Goal: Task Accomplishment & Management: Use online tool/utility

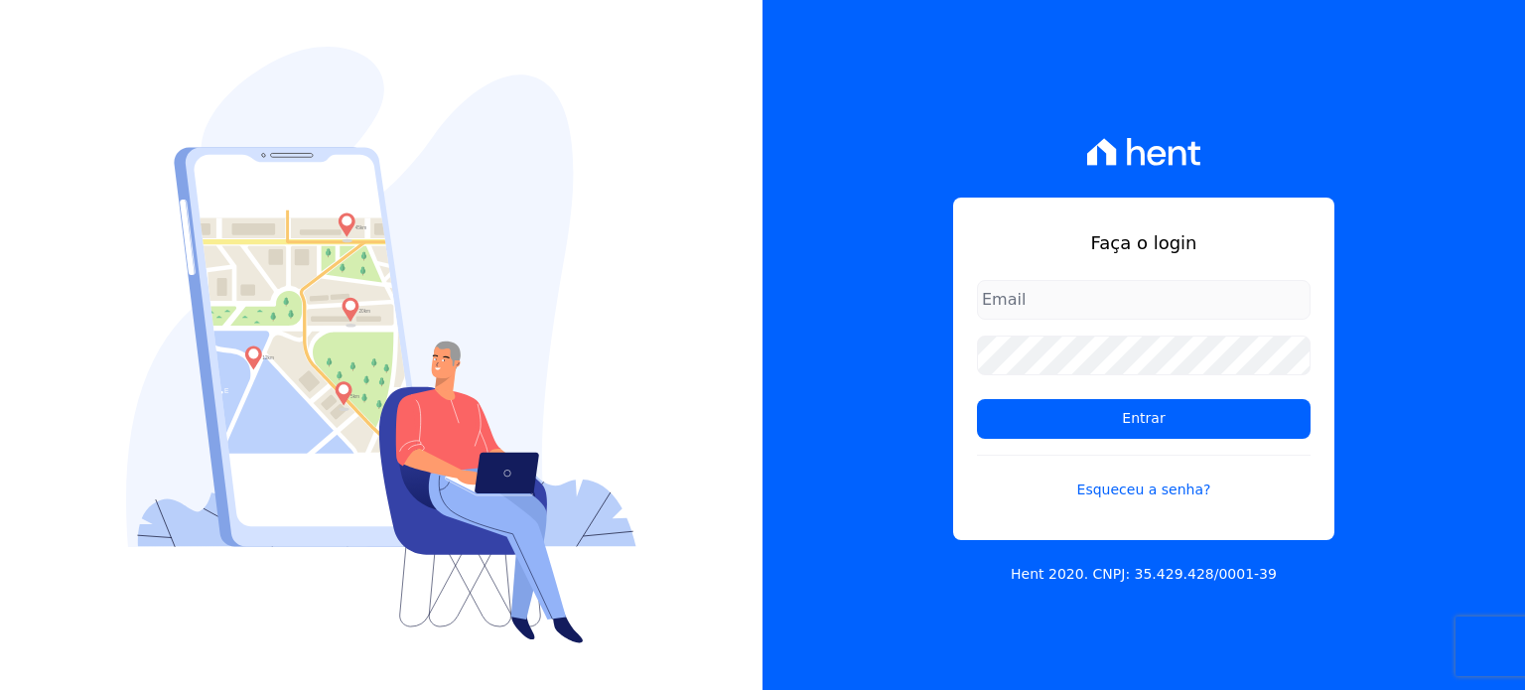
type input "[PERSON_NAME][EMAIL_ADDRESS][PERSON_NAME][DOMAIN_NAME]"
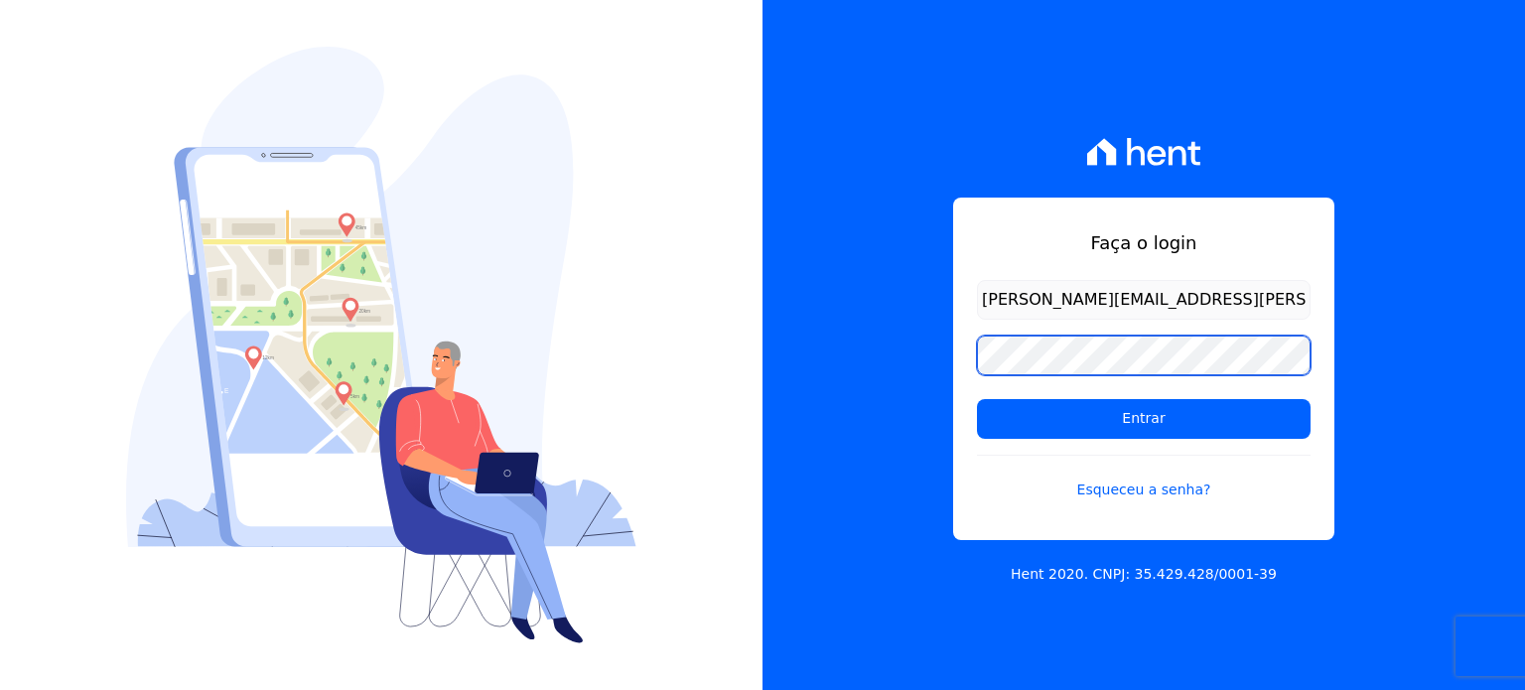
click at [948, 347] on div "Faça o login [PERSON_NAME][EMAIL_ADDRESS][PERSON_NAME][DOMAIN_NAME] Entrar Esqu…" at bounding box center [1144, 345] width 763 height 690
click at [977, 399] on input "Entrar" at bounding box center [1144, 419] width 334 height 40
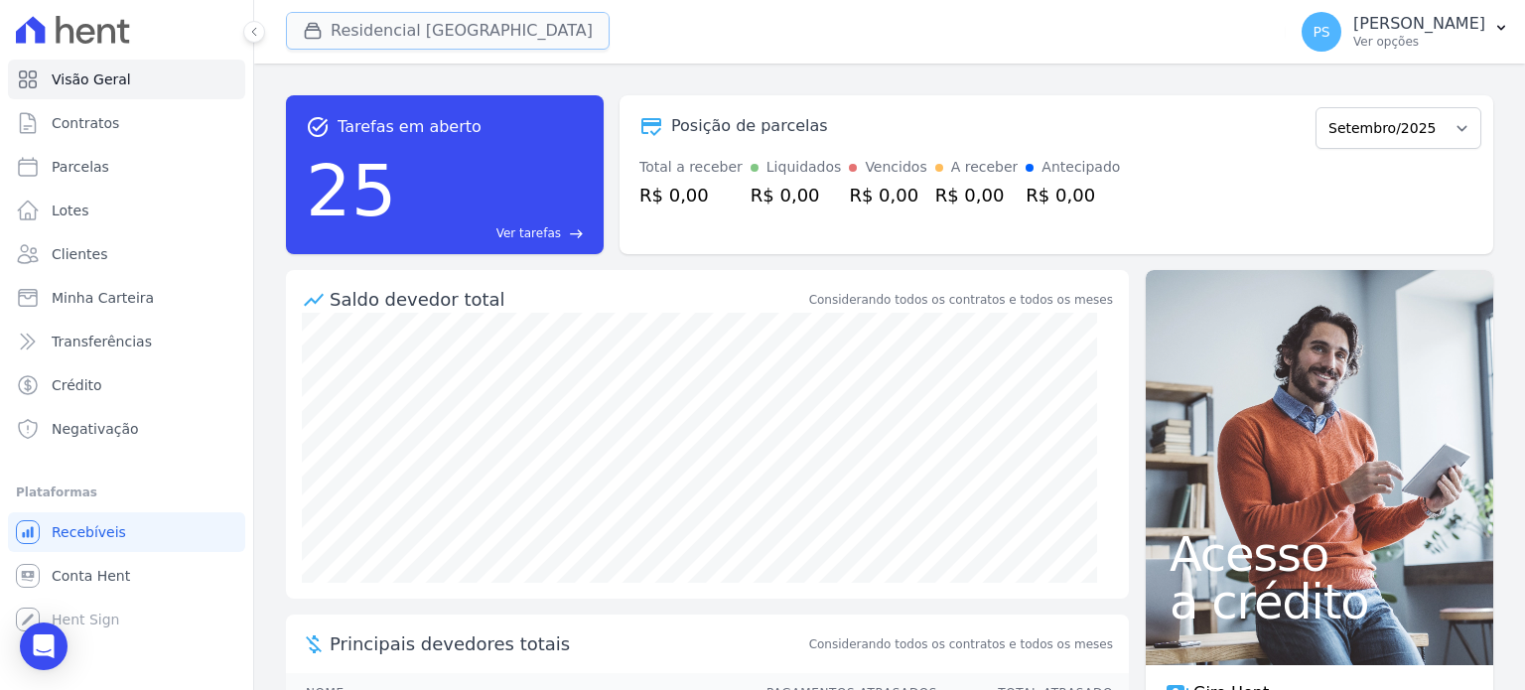
click at [403, 12] on button "Residencial [GEOGRAPHIC_DATA]" at bounding box center [448, 31] width 324 height 38
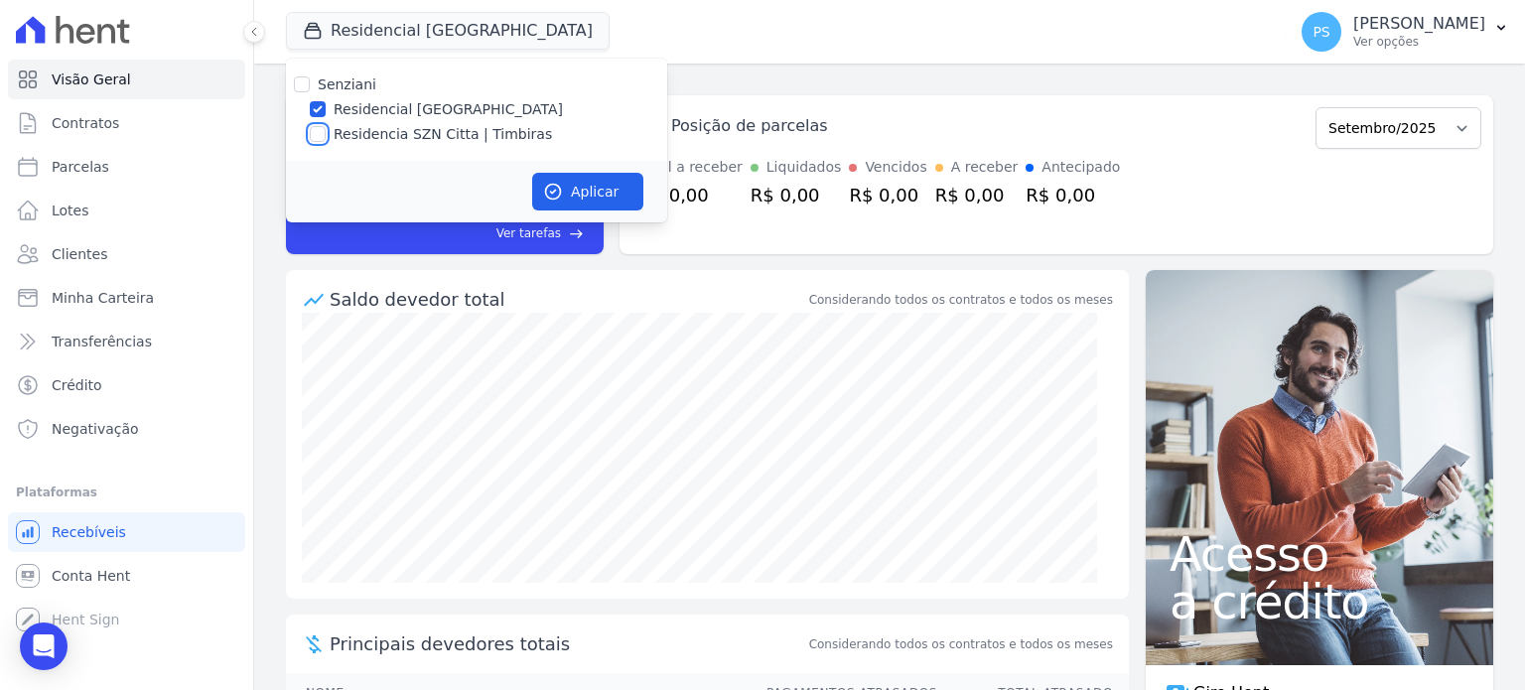
click at [318, 126] on input "Residencia SZN Citta | Timbiras" at bounding box center [318, 134] width 16 height 16
checkbox input "true"
click at [348, 110] on label "Residencial [GEOGRAPHIC_DATA]" at bounding box center [448, 109] width 229 height 21
click at [326, 110] on input "Residencial [GEOGRAPHIC_DATA]" at bounding box center [318, 109] width 16 height 16
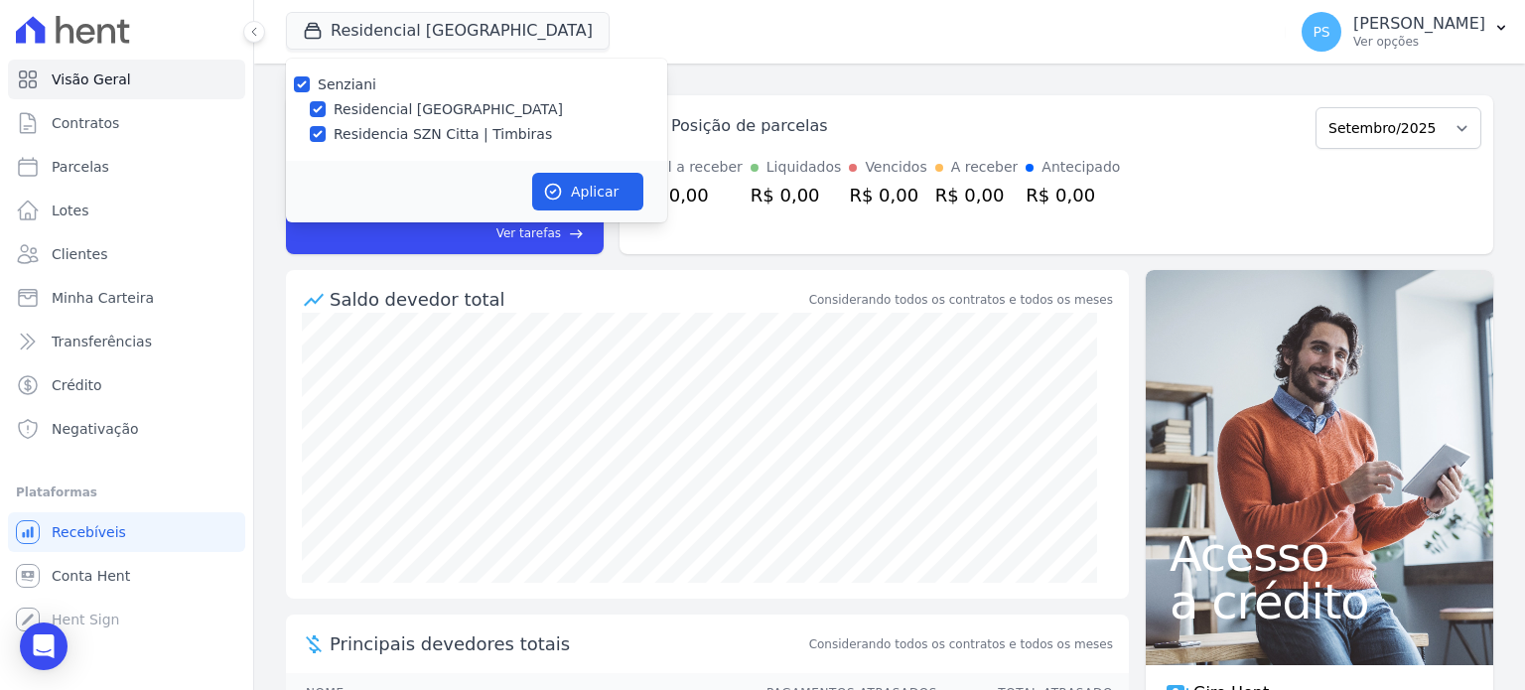
checkbox input "false"
click at [572, 184] on button "Aplicar" at bounding box center [587, 192] width 111 height 38
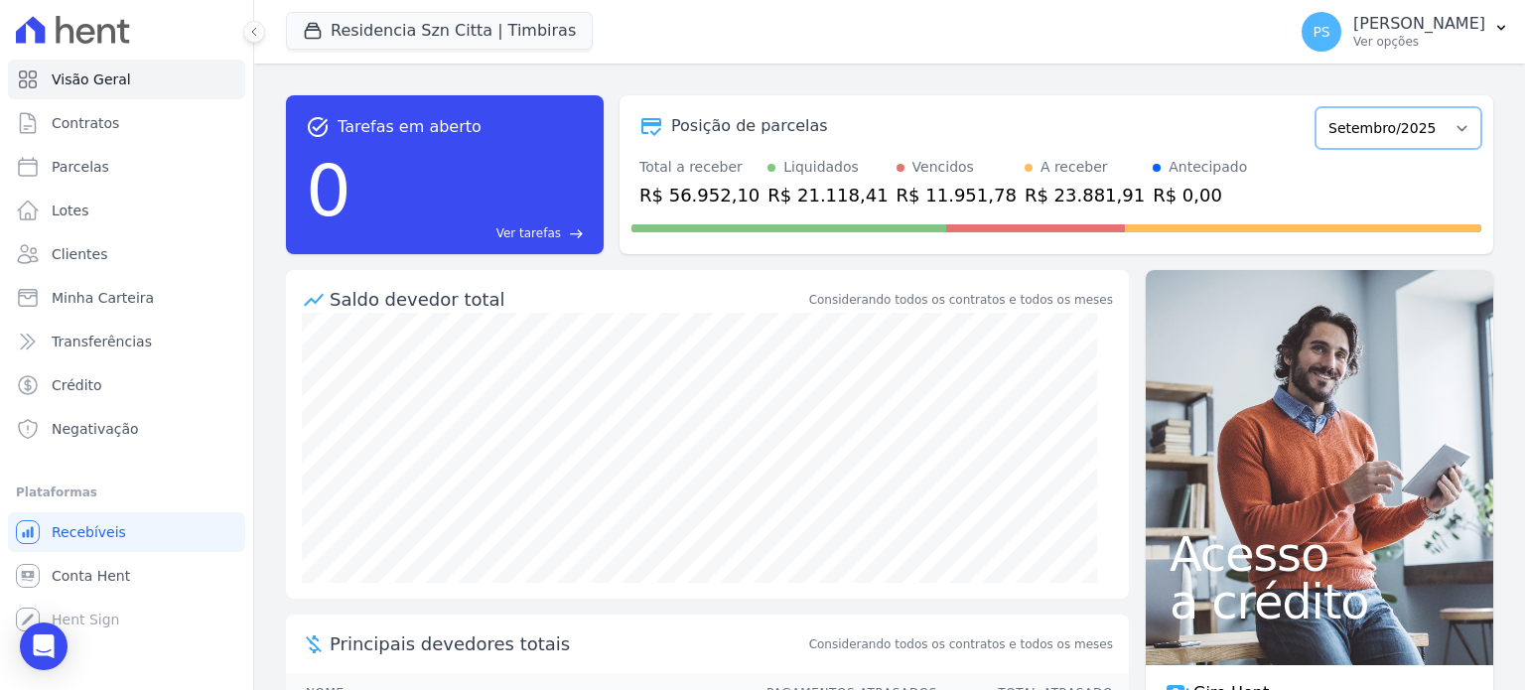
click at [1430, 135] on select "Junho/2025 Julho/2025 Agosto/2025 Setembro/2025 Outubro/2025 Novembro/2025 Deze…" at bounding box center [1399, 128] width 166 height 42
click at [1478, 30] on p "[PERSON_NAME]" at bounding box center [1419, 24] width 132 height 20
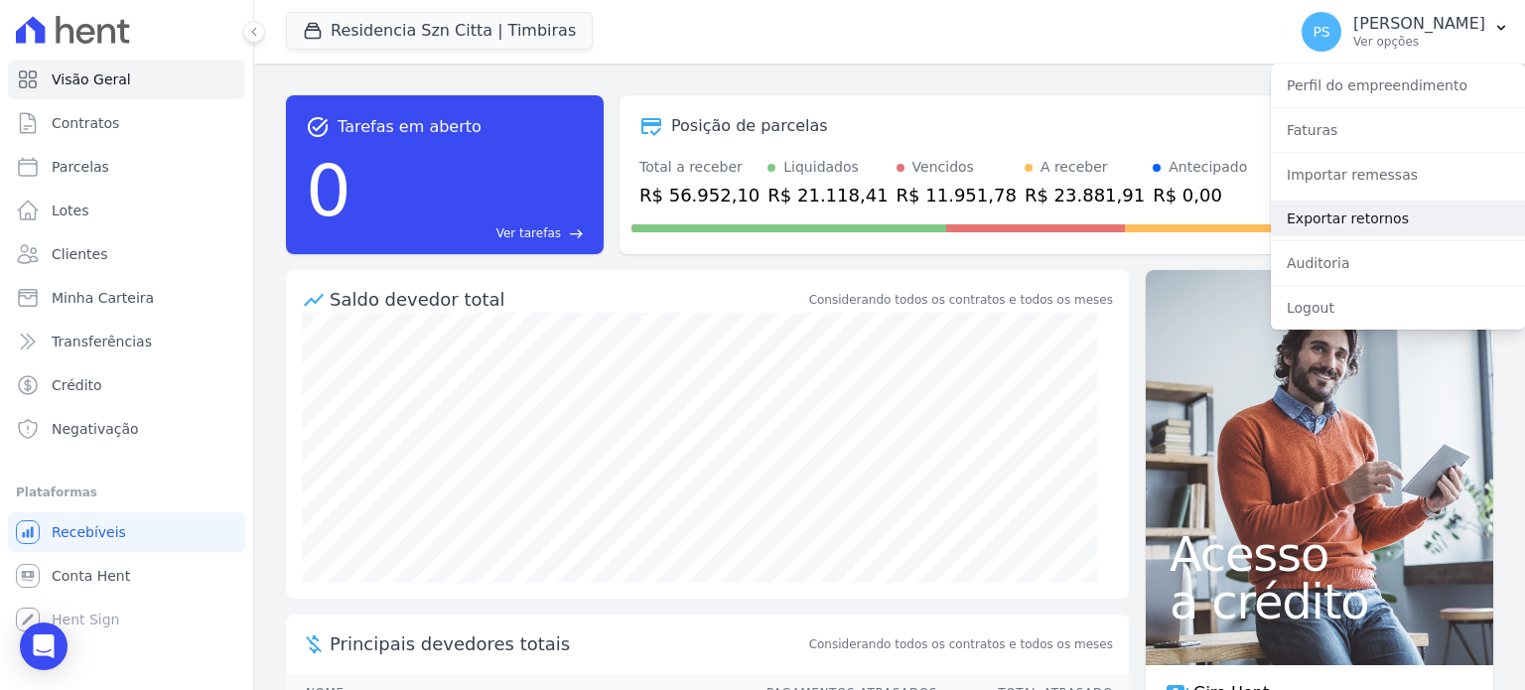
click at [1357, 213] on link "Exportar retornos" at bounding box center [1398, 219] width 254 height 36
